Goal: Participate in discussion: Engage in conversation with other users on a specific topic

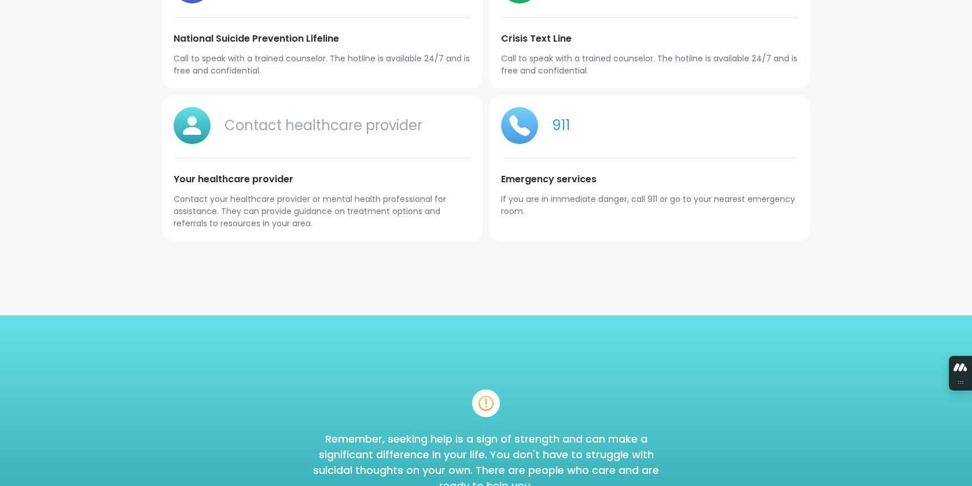
scroll to position [1301, 0]
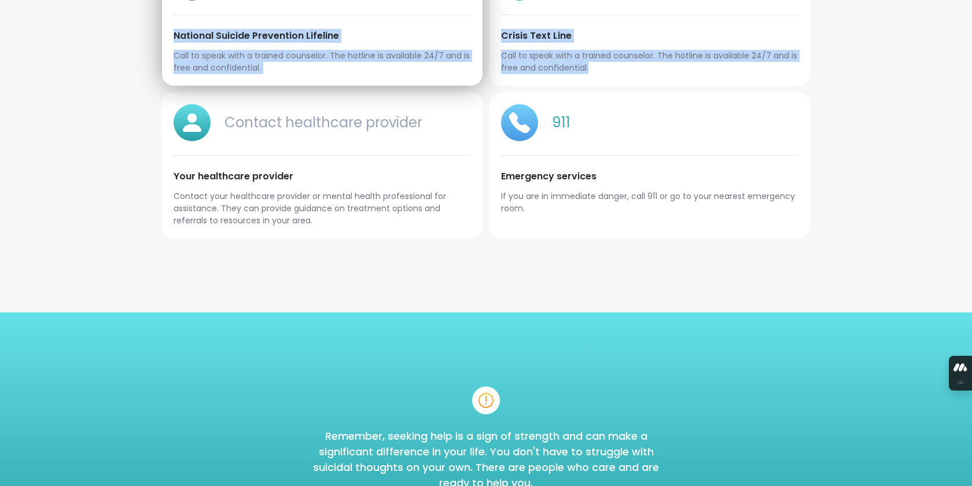
drag, startPoint x: 619, startPoint y: 214, endPoint x: 213, endPoint y: 110, distance: 418.9
click at [213, 109] on div "988 National Suicide Prevention Lifeline Call to speak with a trained counselor…" at bounding box center [486, 95] width 648 height 287
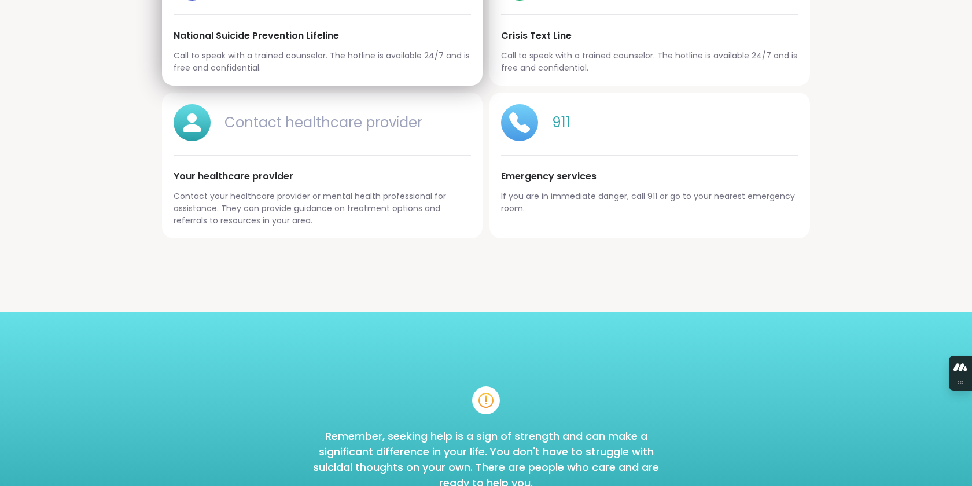
drag, startPoint x: 213, startPoint y: 110, endPoint x: 166, endPoint y: 111, distance: 47.5
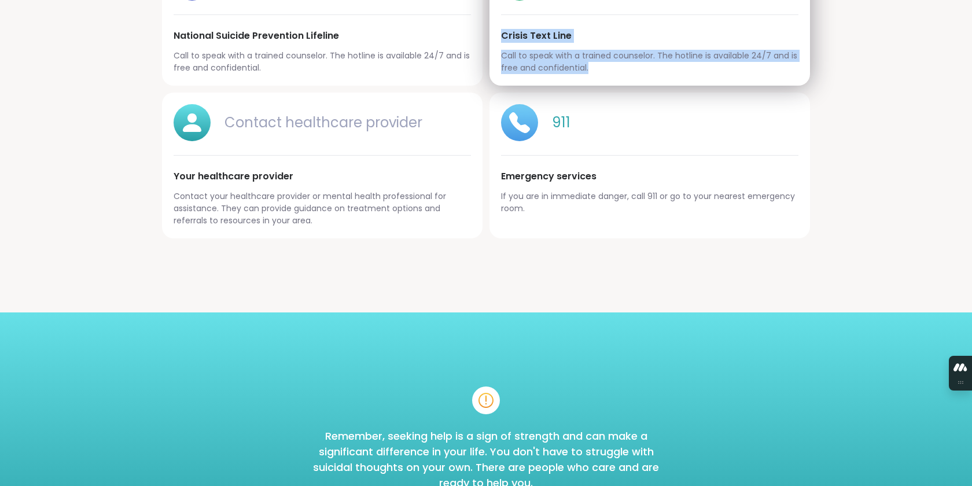
drag, startPoint x: 612, startPoint y: 212, endPoint x: 539, endPoint y: 106, distance: 129.1
click at [539, 86] on div "Text HOME to 741741 Crisis Text Line Call to speak with a trained counselor. Th…" at bounding box center [650, 19] width 321 height 134
copy div "Text HOME to 741741 Crisis Text Line Call to speak with a trained counselor. Th…"
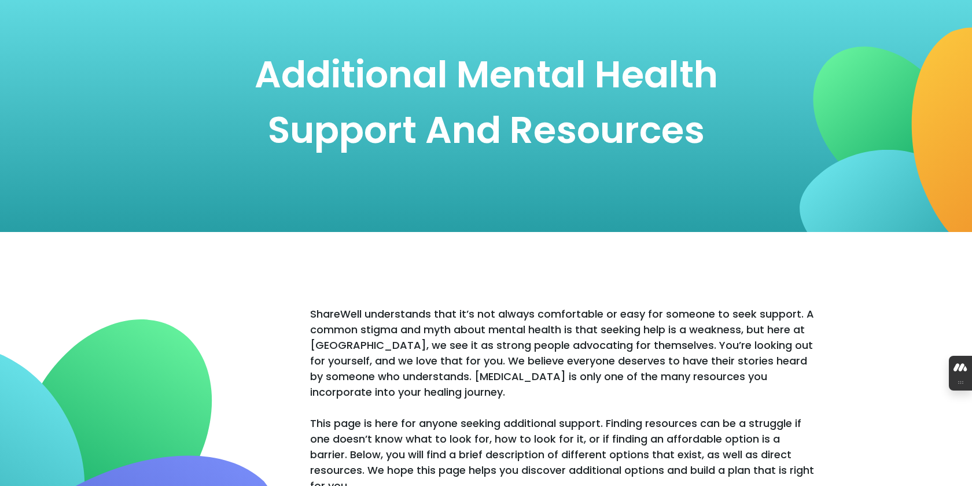
scroll to position [0, 0]
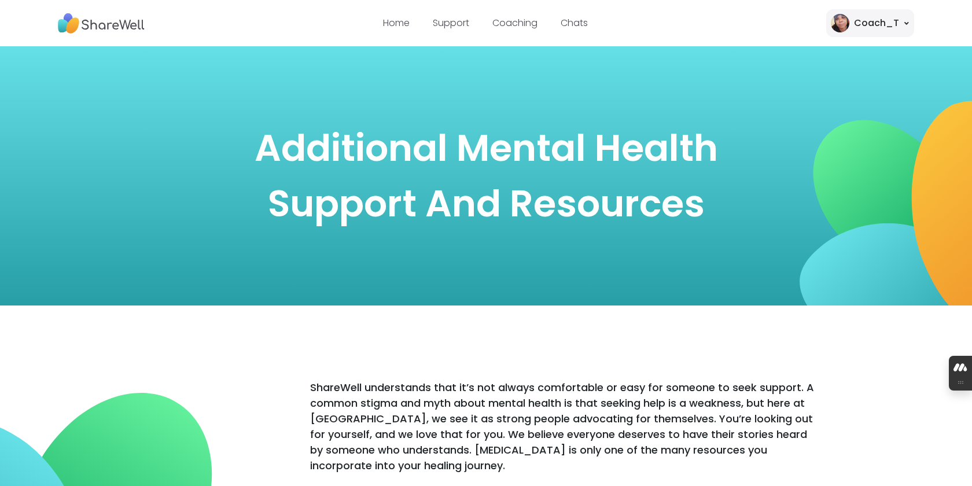
click at [132, 24] on img at bounding box center [101, 24] width 87 height 32
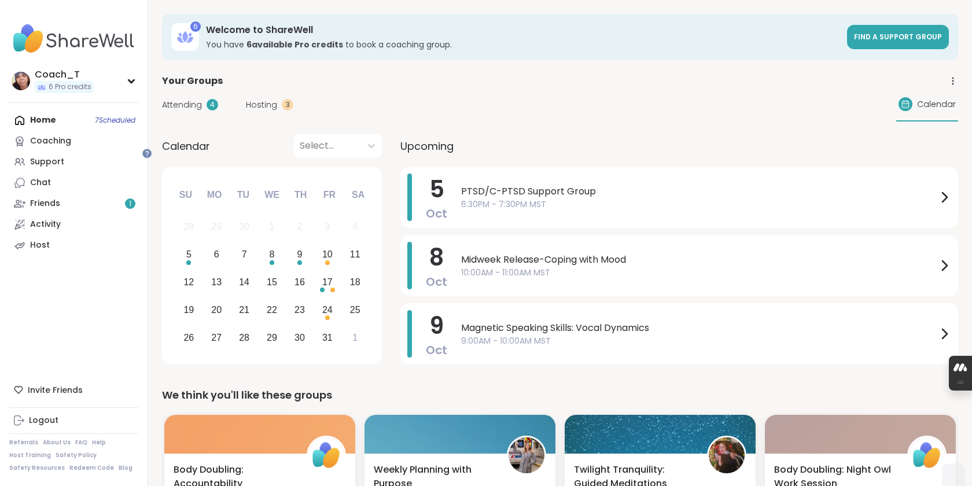
click at [691, 122] on div "Attending 4 Hosting 3 Calendar" at bounding box center [560, 105] width 796 height 34
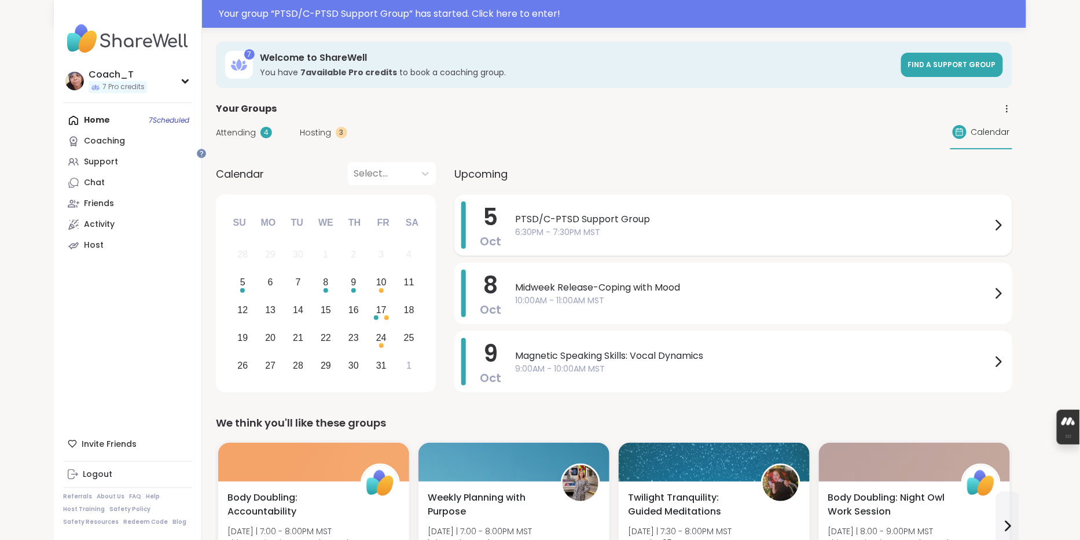
click at [649, 256] on div "5 Oct PTSD/C-PTSD Support Group 6:30PM - 7:30PM MST" at bounding box center [733, 224] width 558 height 61
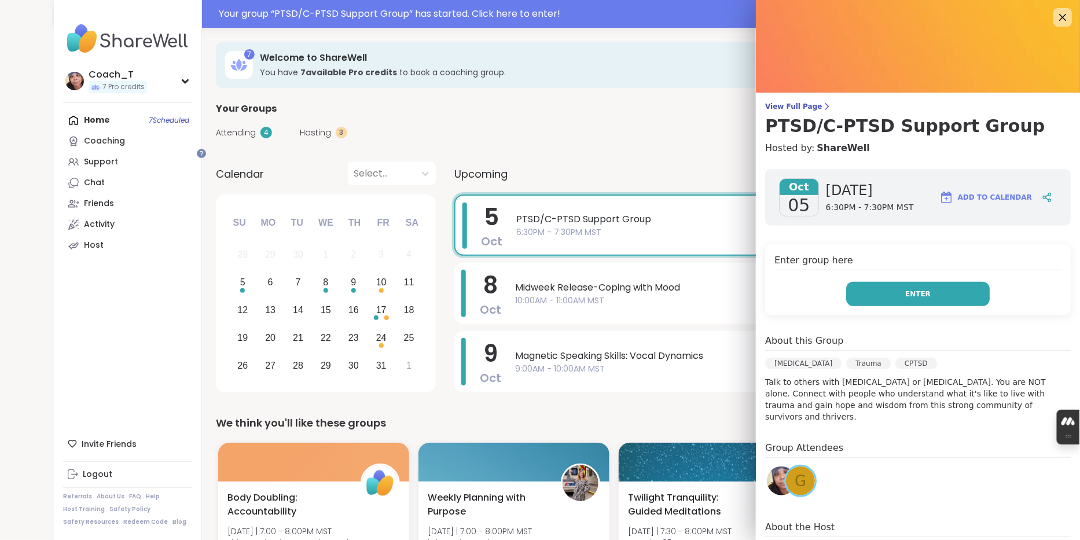
click at [869, 306] on button "Enter" at bounding box center [918, 294] width 144 height 24
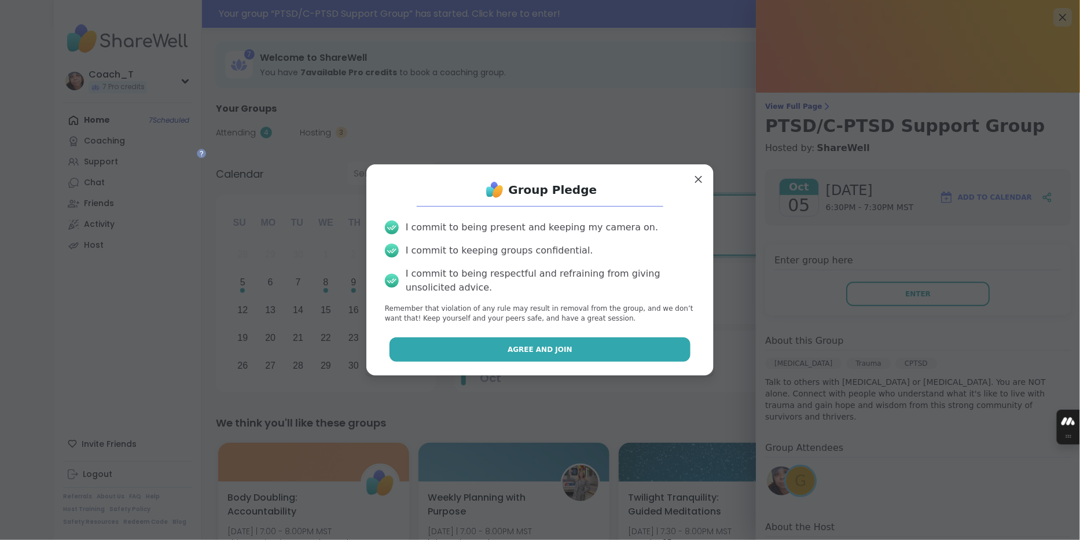
click at [576, 355] on button "Agree and Join" at bounding box center [541, 349] width 302 height 24
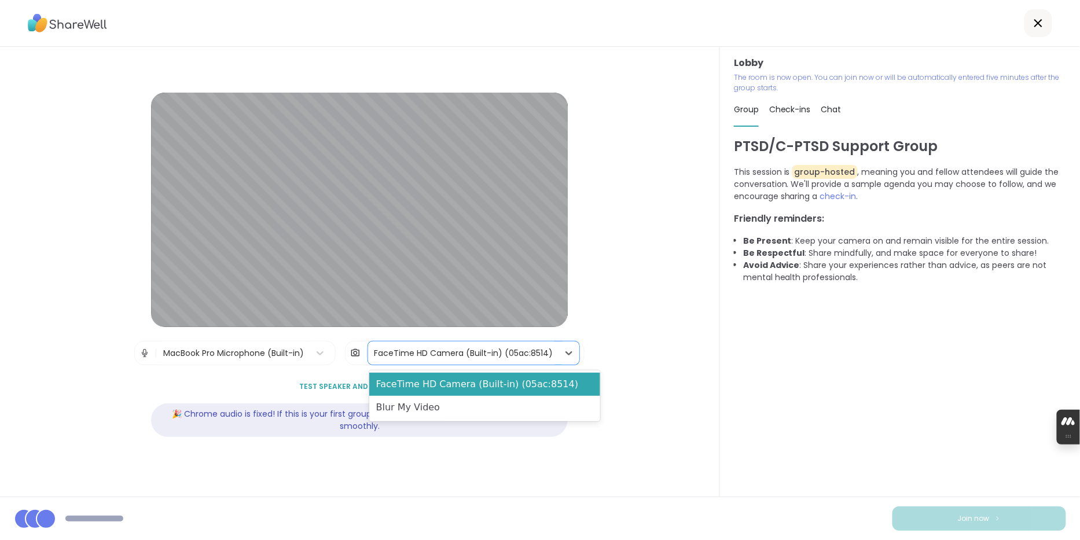
click at [550, 353] on div "FaceTime HD Camera (Built-in) (05ac:8514)" at bounding box center [463, 353] width 179 height 12
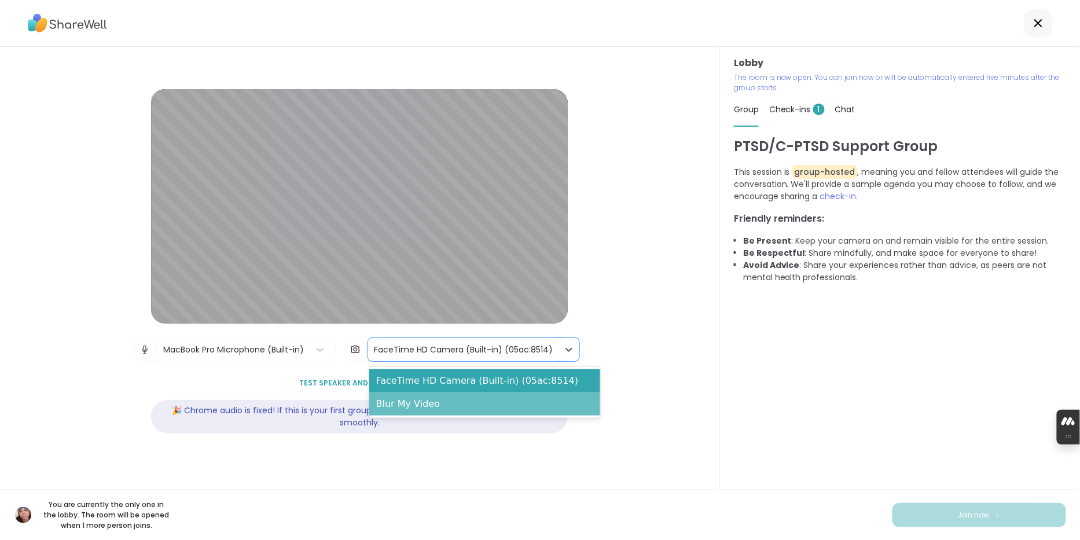
click at [533, 407] on div "Blur My Video" at bounding box center [484, 403] width 231 height 23
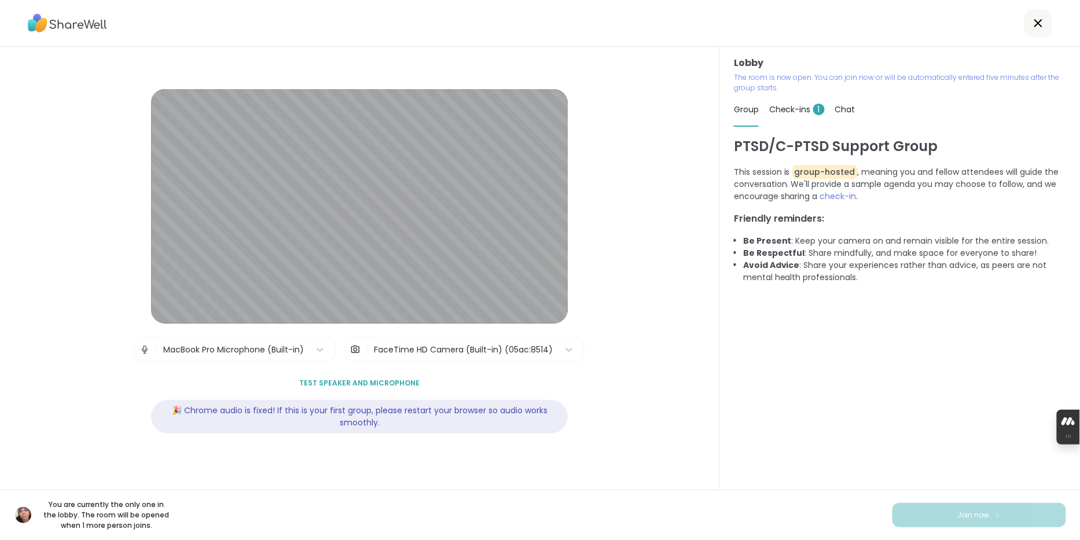
click at [803, 115] on span "Check-ins 1" at bounding box center [797, 110] width 56 height 12
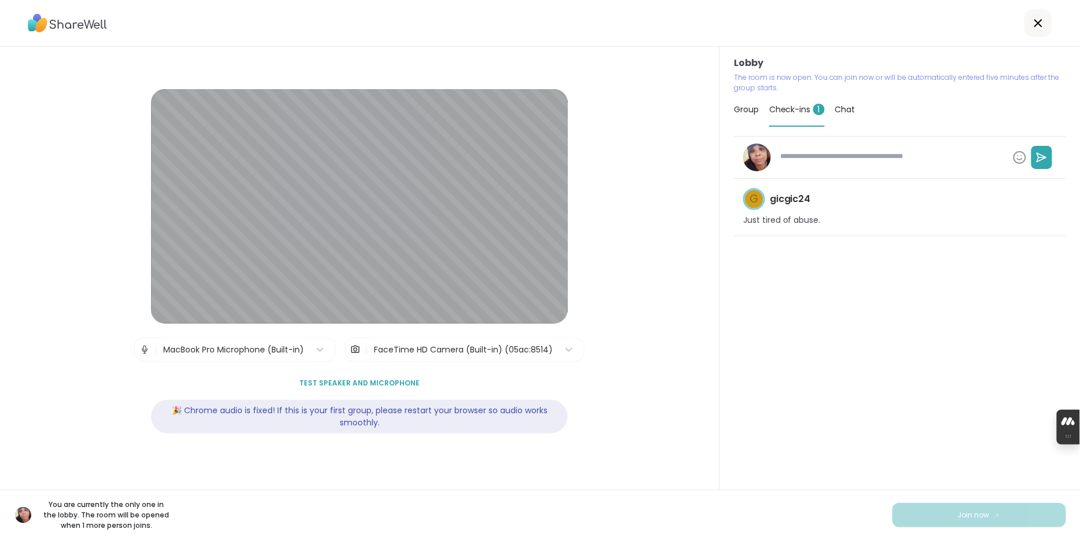
click at [821, 226] on p "Just tired of abuse." at bounding box center [782, 221] width 78 height 12
type textarea "*"
click at [89, 23] on img at bounding box center [67, 23] width 79 height 27
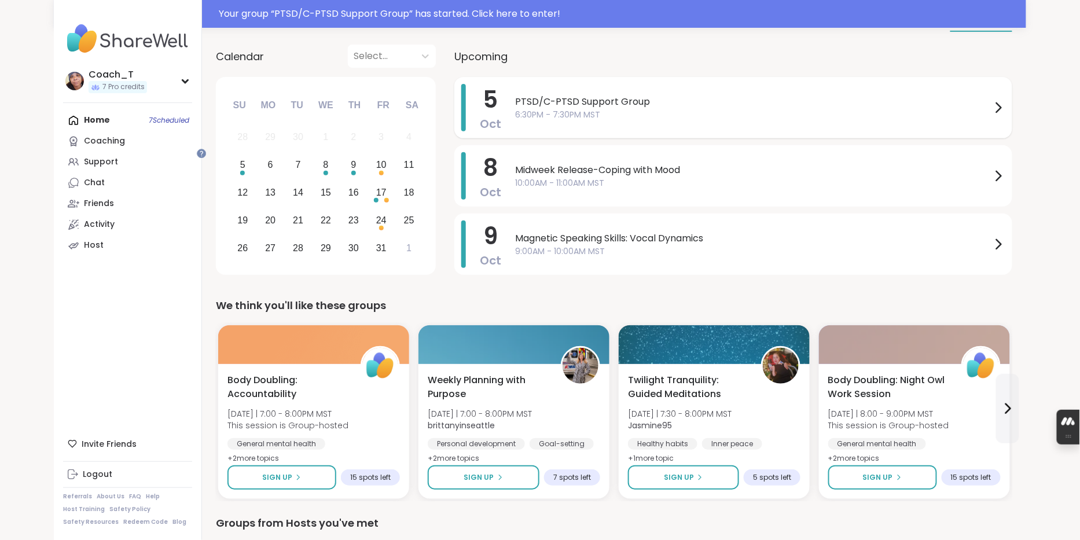
scroll to position [249, 0]
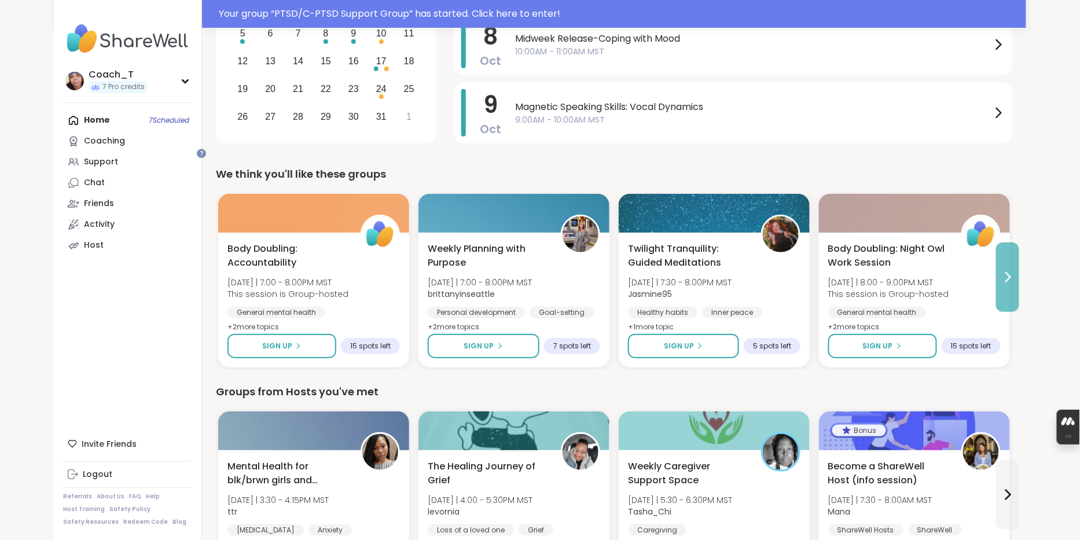
click at [1015, 284] on icon at bounding box center [1008, 277] width 14 height 14
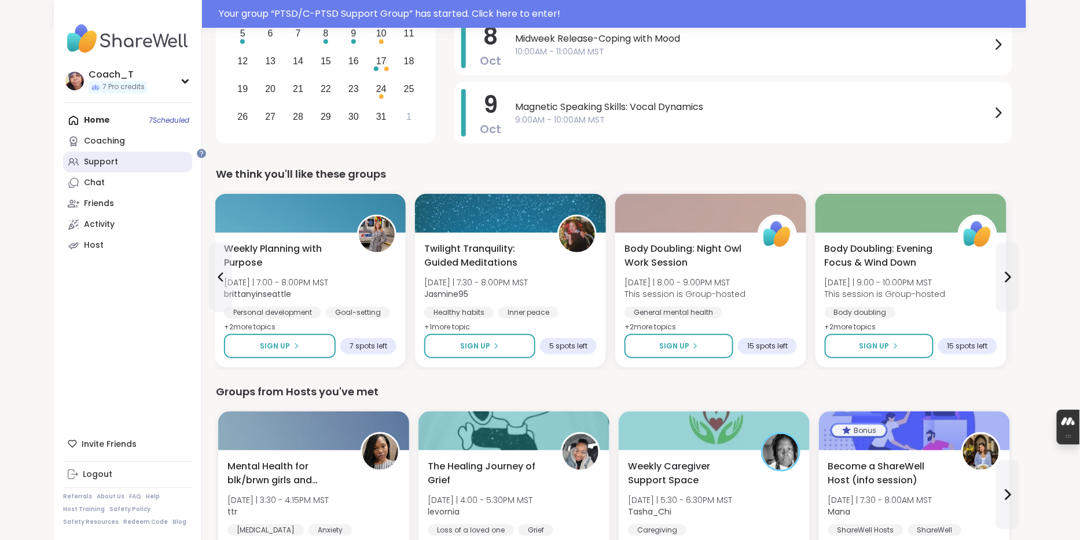
click at [141, 172] on link "Support" at bounding box center [127, 162] width 129 height 21
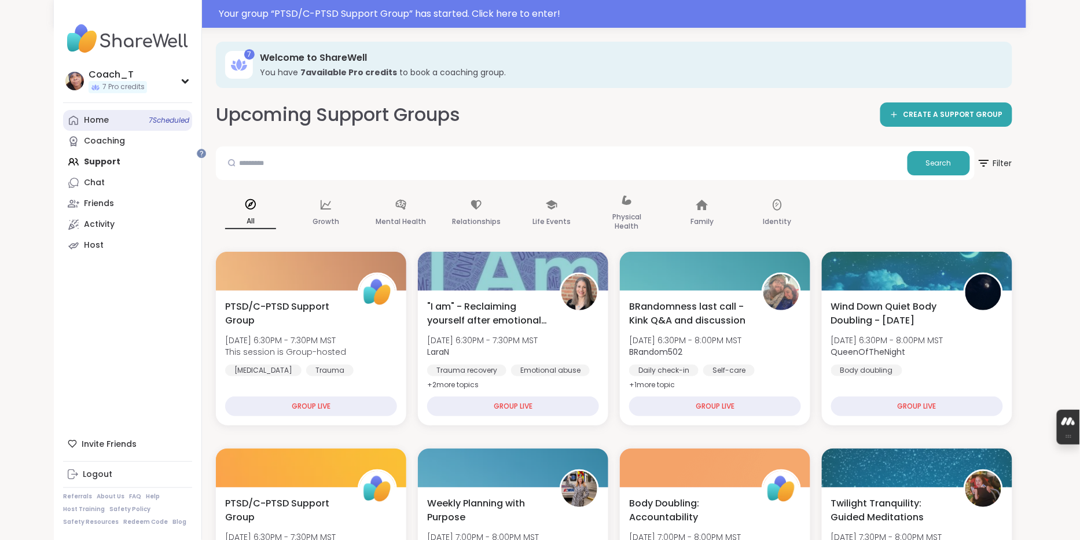
click at [164, 125] on span "7 Scheduled" at bounding box center [169, 120] width 41 height 9
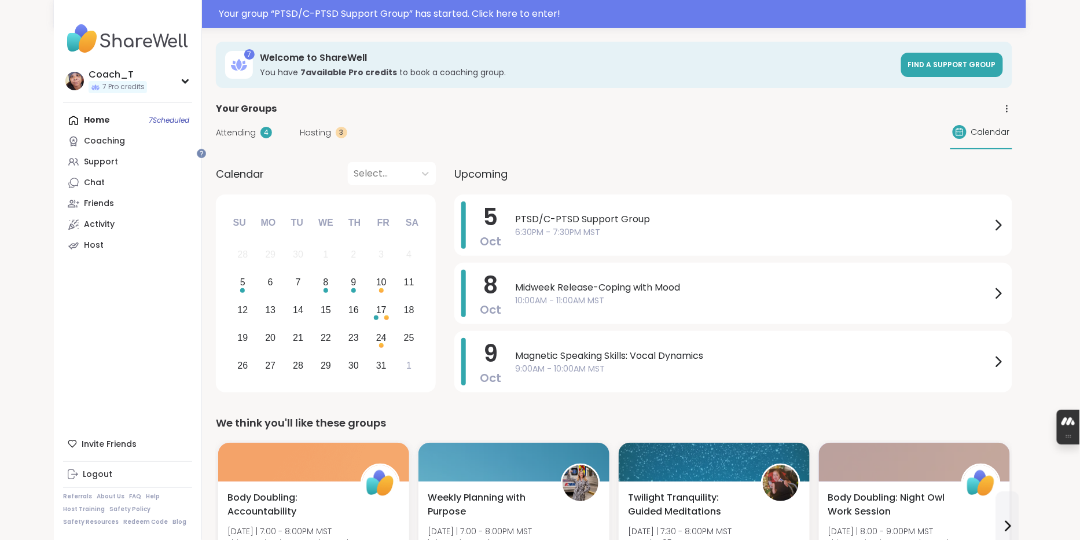
click at [561, 226] on span "PTSD/C-PTSD Support Group" at bounding box center [753, 219] width 476 height 14
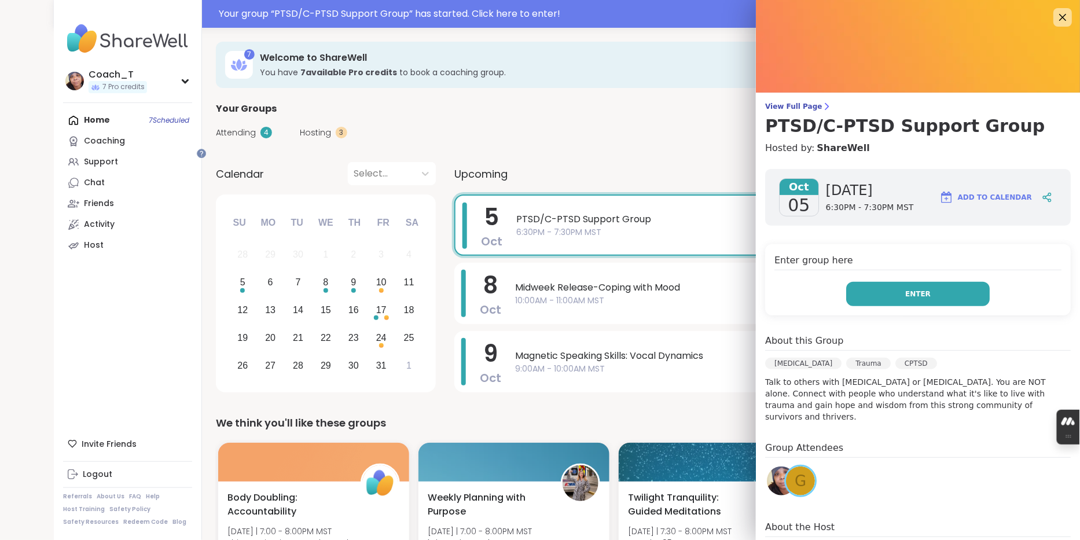
click at [910, 299] on span "Enter" at bounding box center [917, 294] width 25 height 10
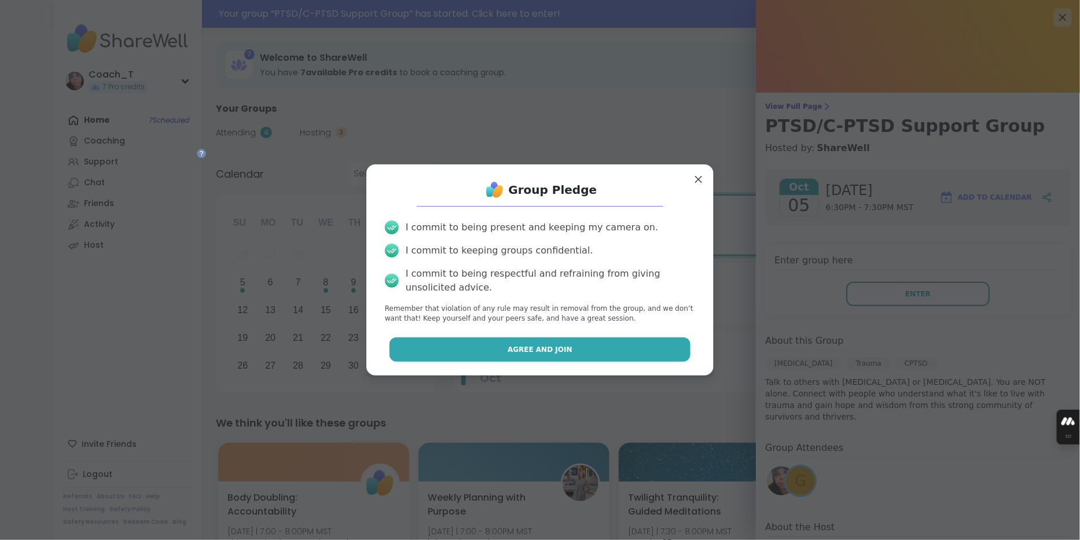
click at [619, 352] on button "Agree and Join" at bounding box center [541, 349] width 302 height 24
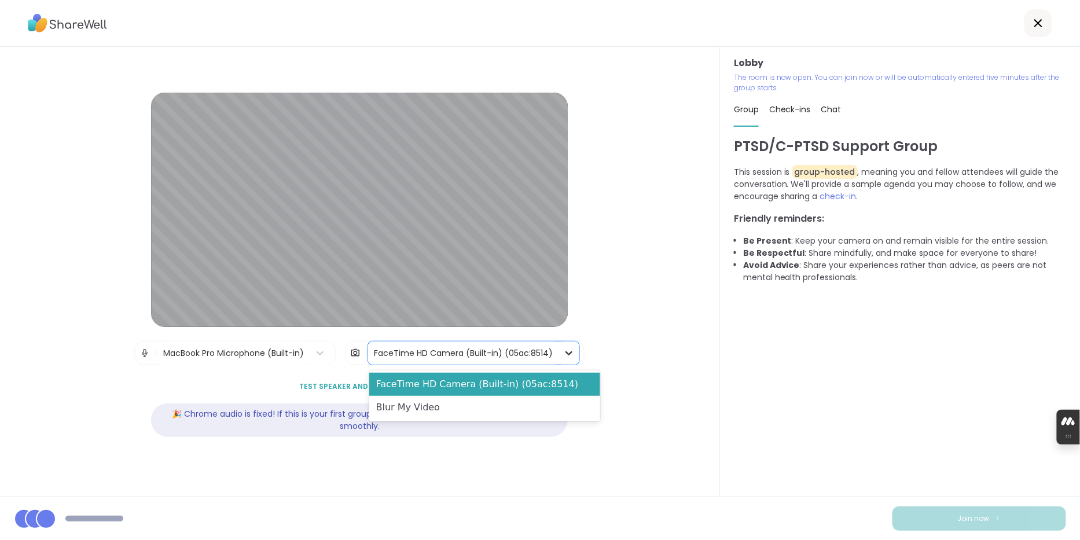
click at [575, 357] on icon at bounding box center [569, 353] width 12 height 12
click at [568, 419] on div "Blur My Video" at bounding box center [484, 407] width 231 height 23
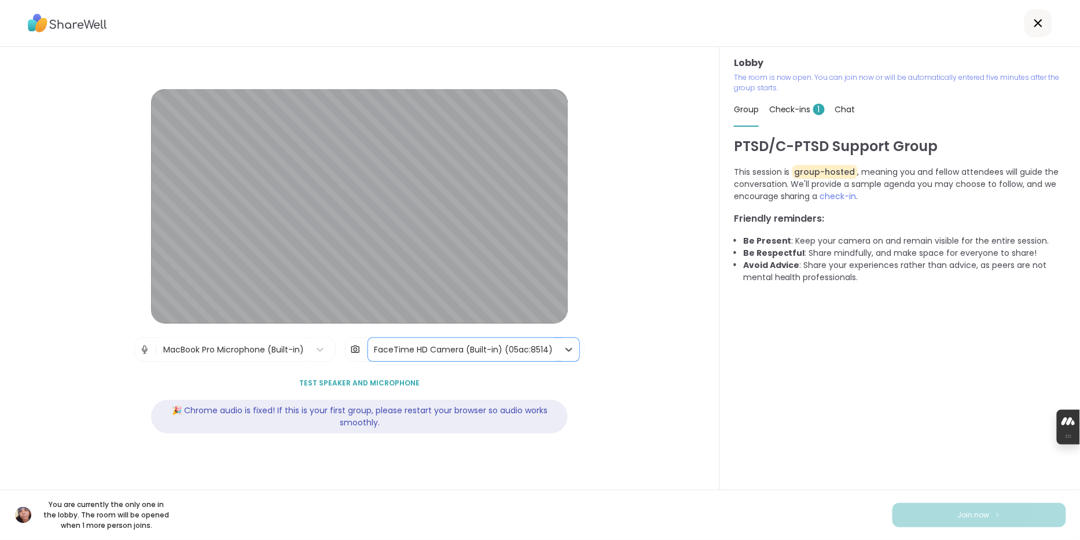
click at [814, 115] on span "Check-ins 1" at bounding box center [797, 110] width 56 height 12
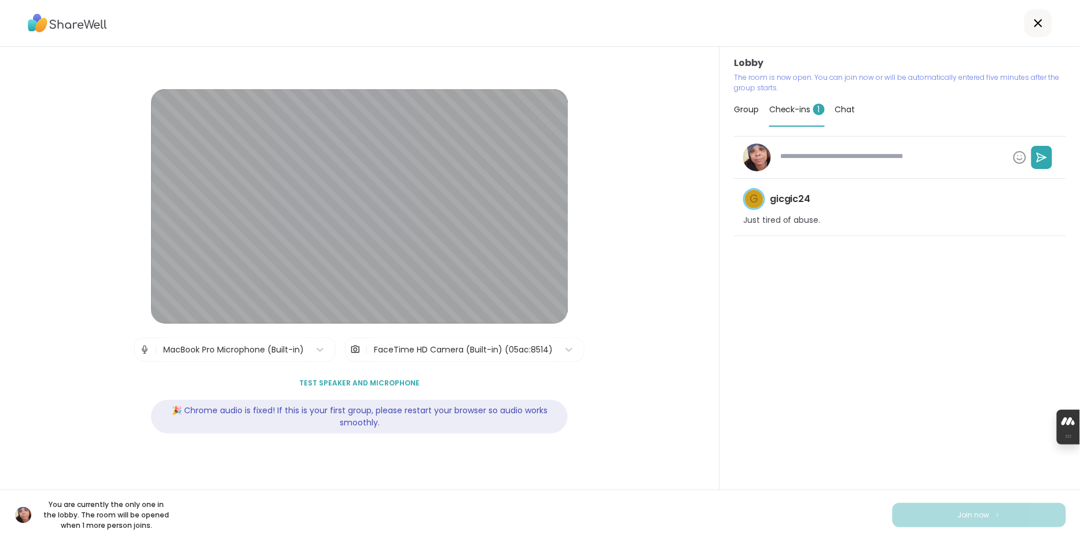
click at [884, 236] on div "g gicgic24 Just tired of abuse." at bounding box center [900, 207] width 332 height 57
click at [905, 167] on textarea at bounding box center [892, 157] width 233 height 22
type textarea "*"
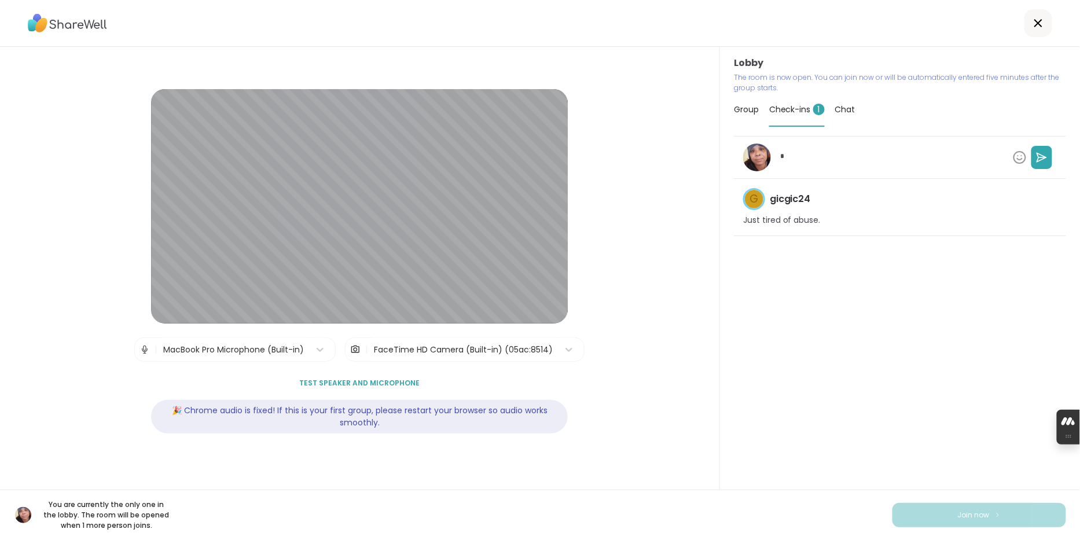
type textarea "**"
type textarea "*"
type textarea "***"
type textarea "*"
type textarea "****"
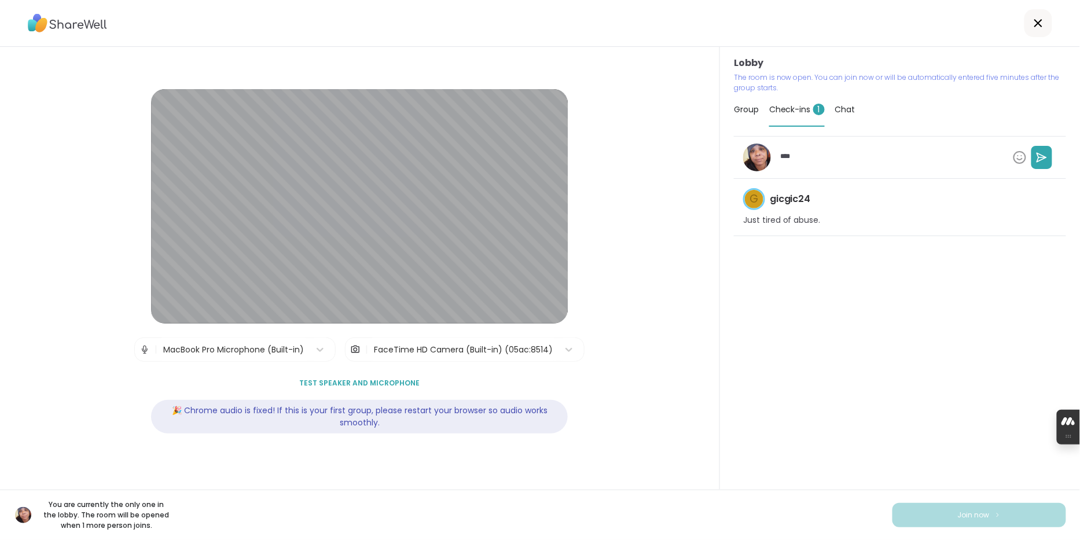
type textarea "*"
type textarea "*****"
type textarea "*"
type textarea "******"
type textarea "*"
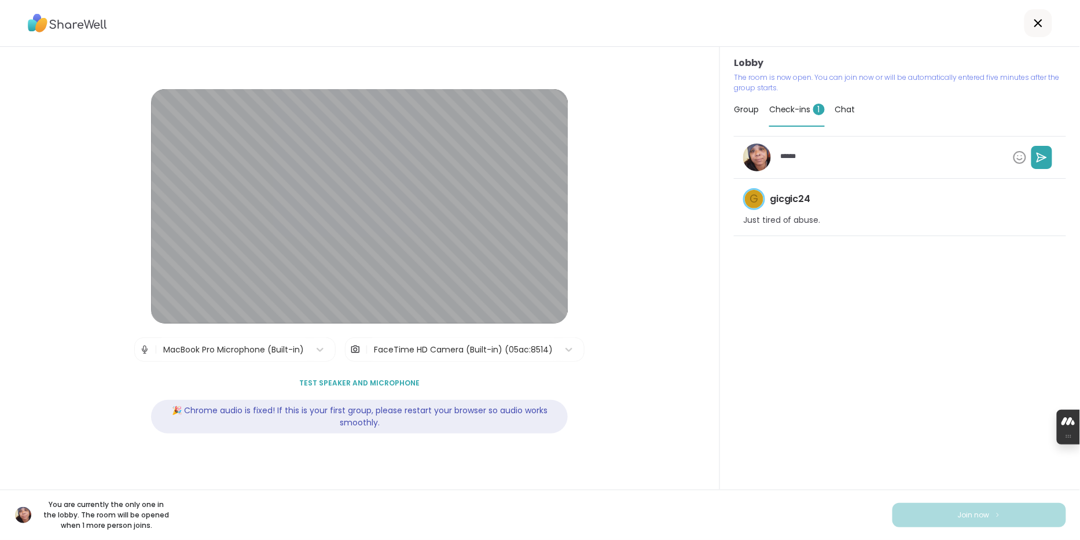
type textarea "*******"
type textarea "*"
type textarea "*******"
type textarea "*"
type textarea "*******"
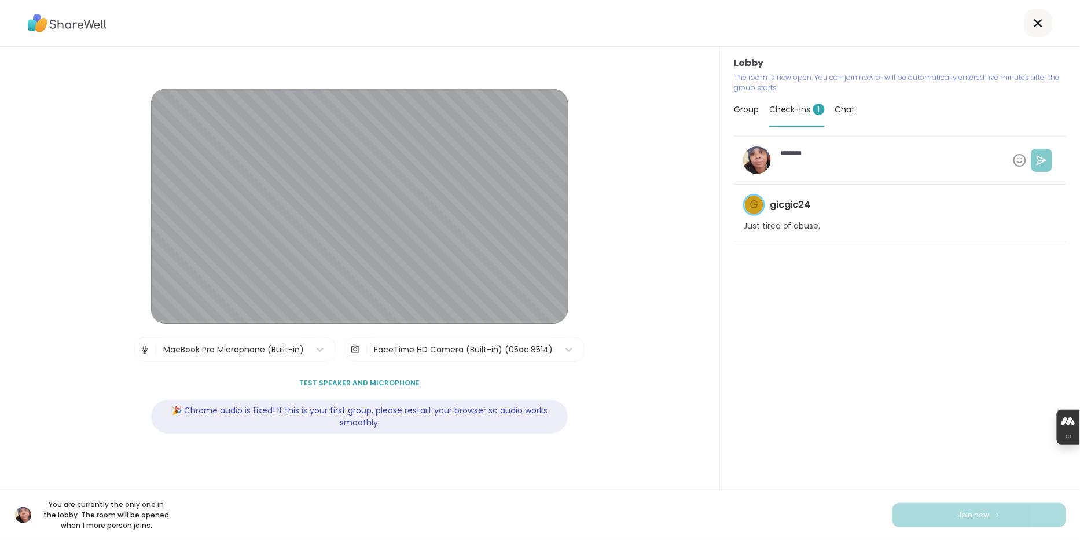
click at [1044, 172] on button at bounding box center [1041, 160] width 21 height 23
type textarea "*"
click at [1035, 27] on icon at bounding box center [1038, 23] width 8 height 8
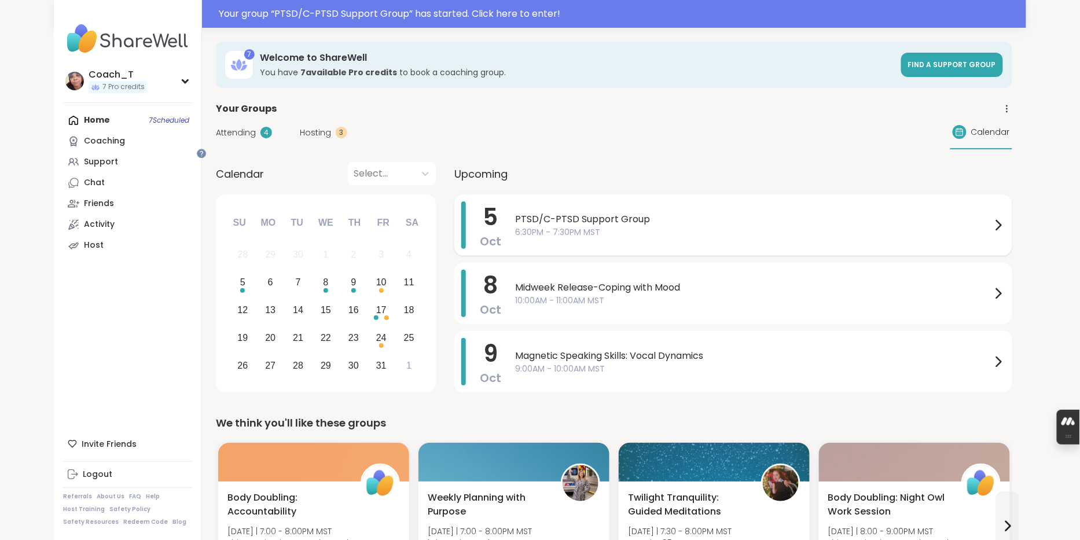
click at [857, 238] on span "6:30PM - 7:30PM MST" at bounding box center [753, 232] width 476 height 12
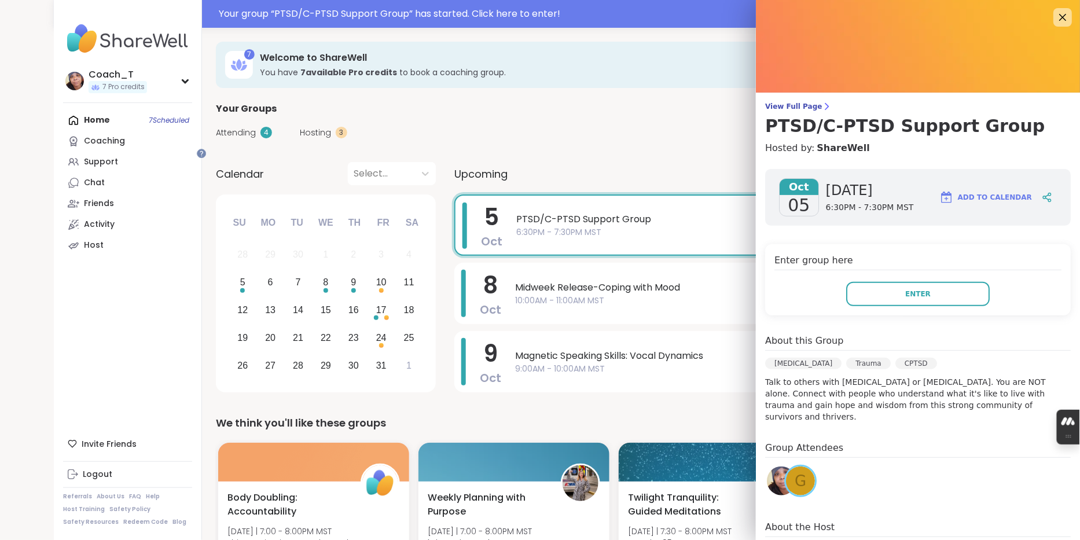
click at [660, 181] on div "Upcoming" at bounding box center [733, 173] width 558 height 23
